Goal: Find specific page/section: Find specific page/section

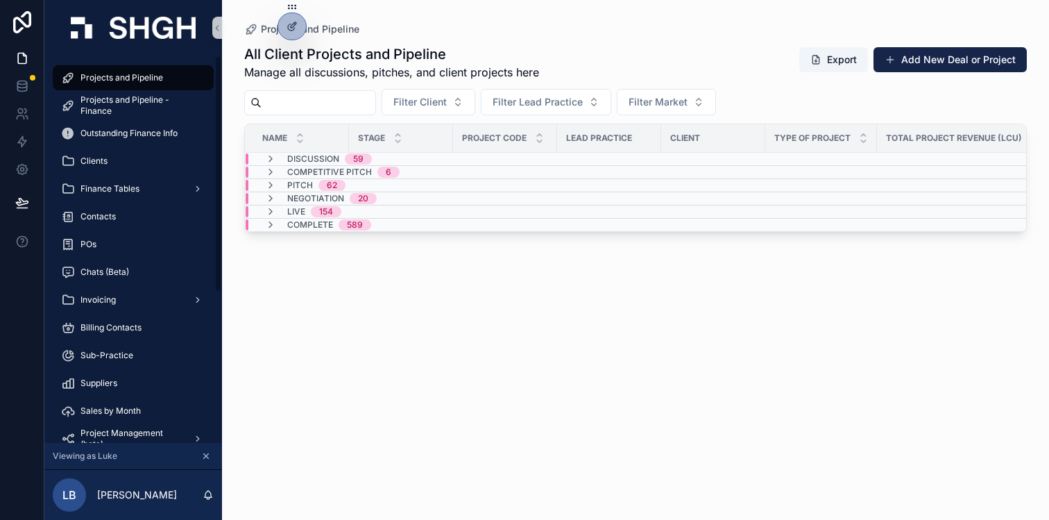
click at [314, 116] on div "All Client Projects and Pipeline Manage all discussions, pitches, and client pr…" at bounding box center [635, 269] width 783 height 467
click at [313, 107] on input "scrollable content" at bounding box center [319, 102] width 114 height 19
type input "***"
click at [381, 224] on div "Complete 3" at bounding box center [401, 224] width 311 height 11
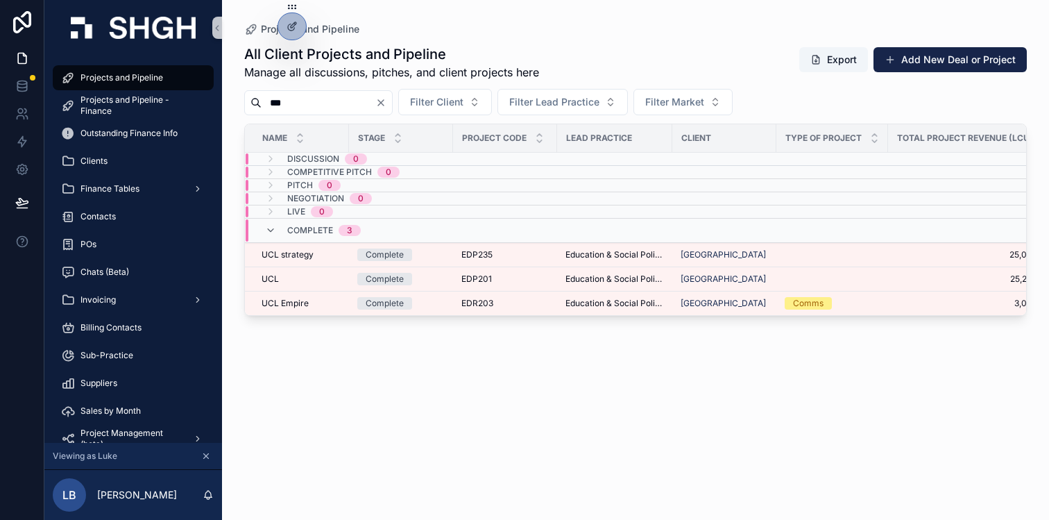
click at [381, 224] on div "Complete 3" at bounding box center [401, 230] width 311 height 22
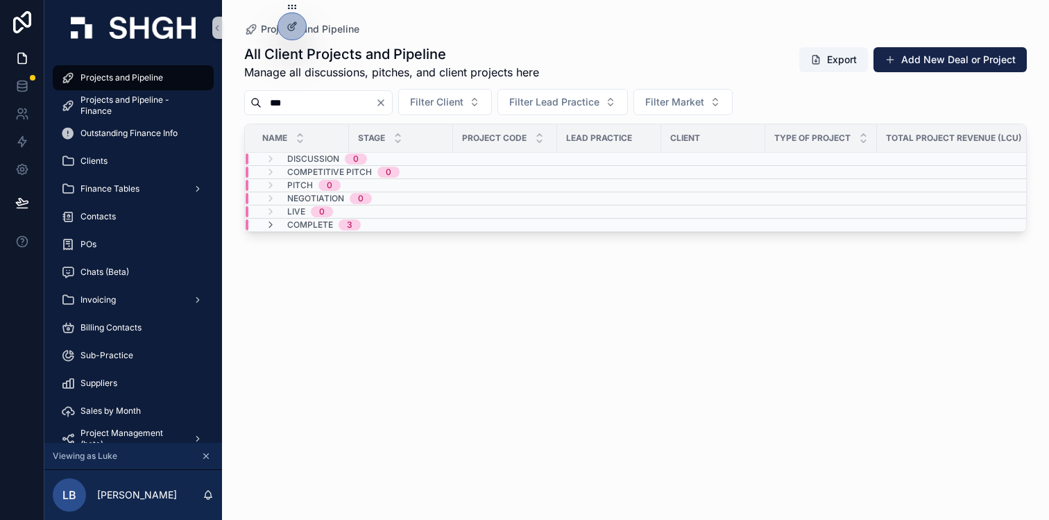
click at [455, 357] on div "All Client Projects and Pipeline Manage all discussions, pitches, and client pr…" at bounding box center [635, 269] width 783 height 467
click at [384, 100] on icon "Clear" at bounding box center [381, 103] width 6 height 6
click at [390, 230] on div "Complete 3" at bounding box center [401, 224] width 311 height 11
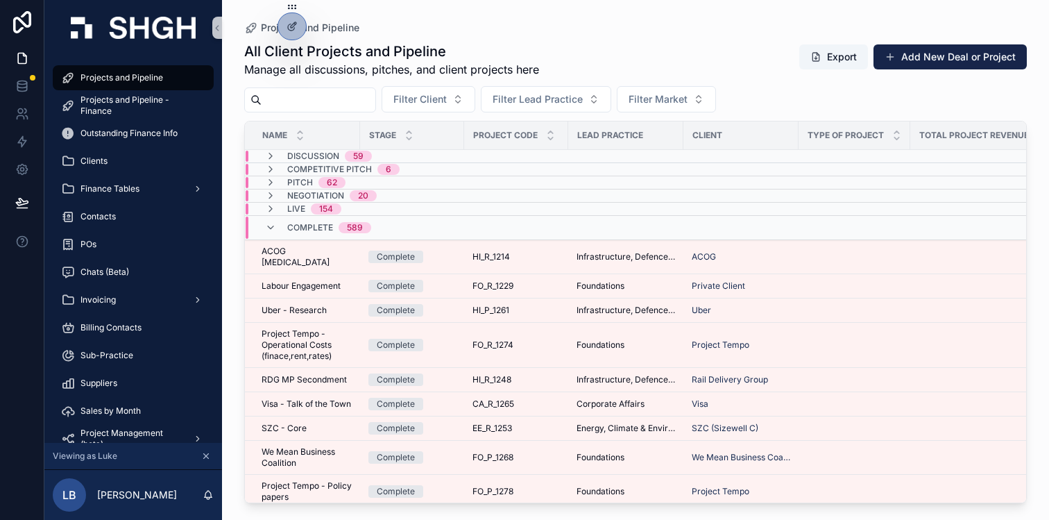
click at [471, 333] on td "FO_R_1274 FO_R_1274" at bounding box center [516, 345] width 104 height 45
click at [409, 227] on div "Complete 589" at bounding box center [407, 228] width 322 height 22
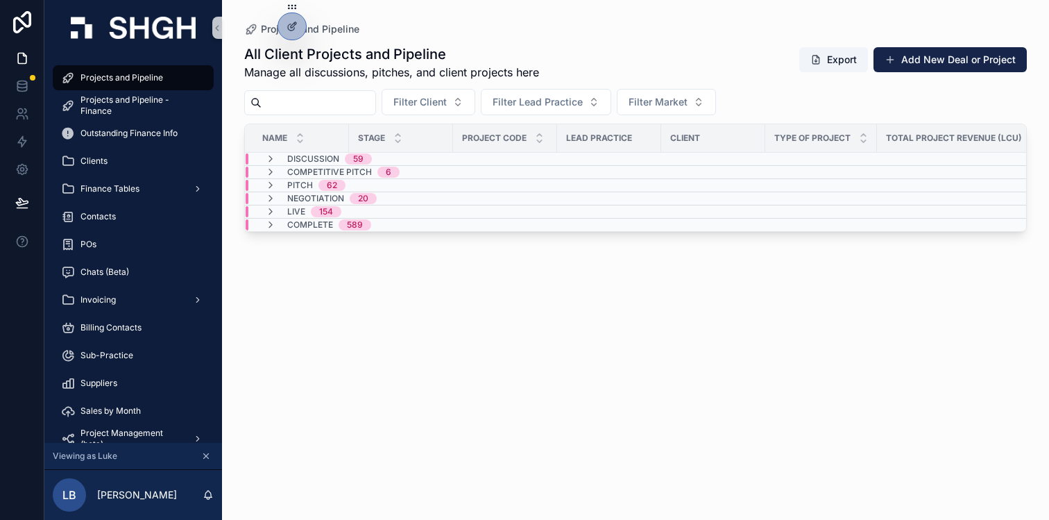
click at [485, 328] on div "All Client Projects and Pipeline Manage all discussions, pitches, and client pr…" at bounding box center [635, 269] width 783 height 467
